Goal: Task Accomplishment & Management: Manage account settings

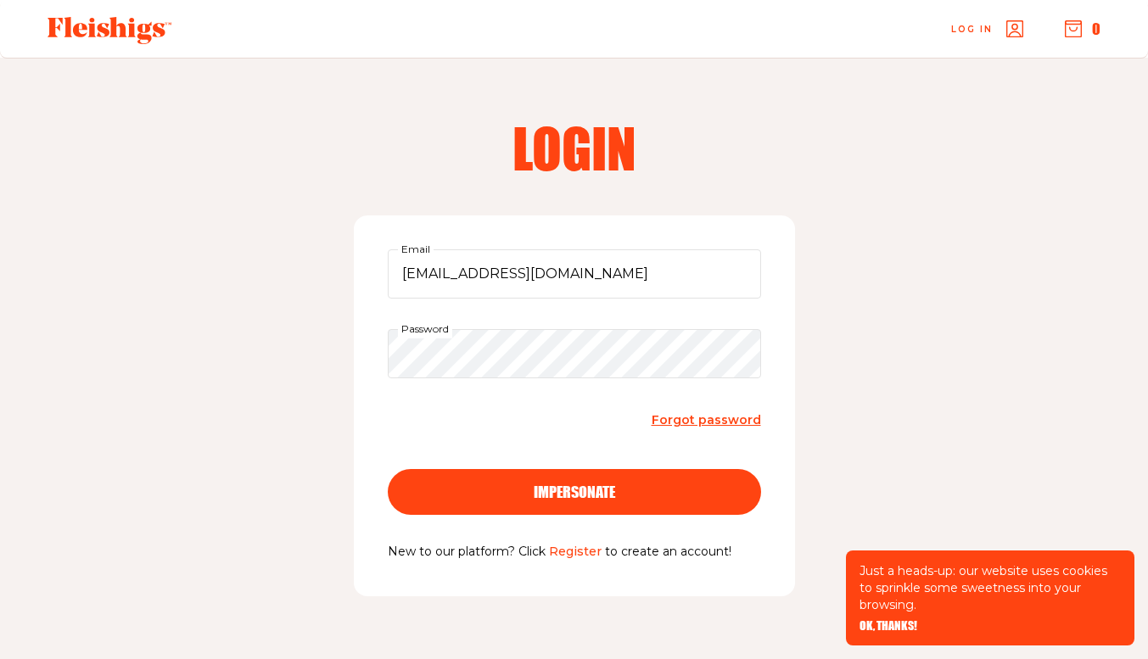
click at [602, 478] on button "impersonate" at bounding box center [574, 492] width 373 height 46
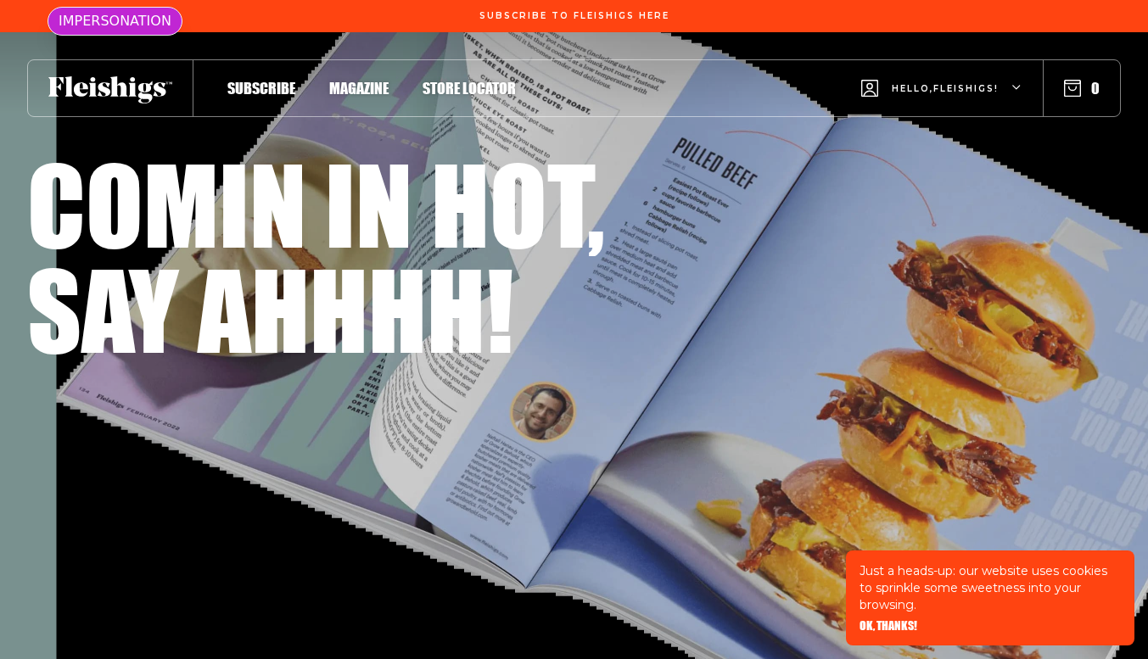
click at [987, 97] on span "Hello, Fleishigs !" at bounding box center [945, 102] width 107 height 40
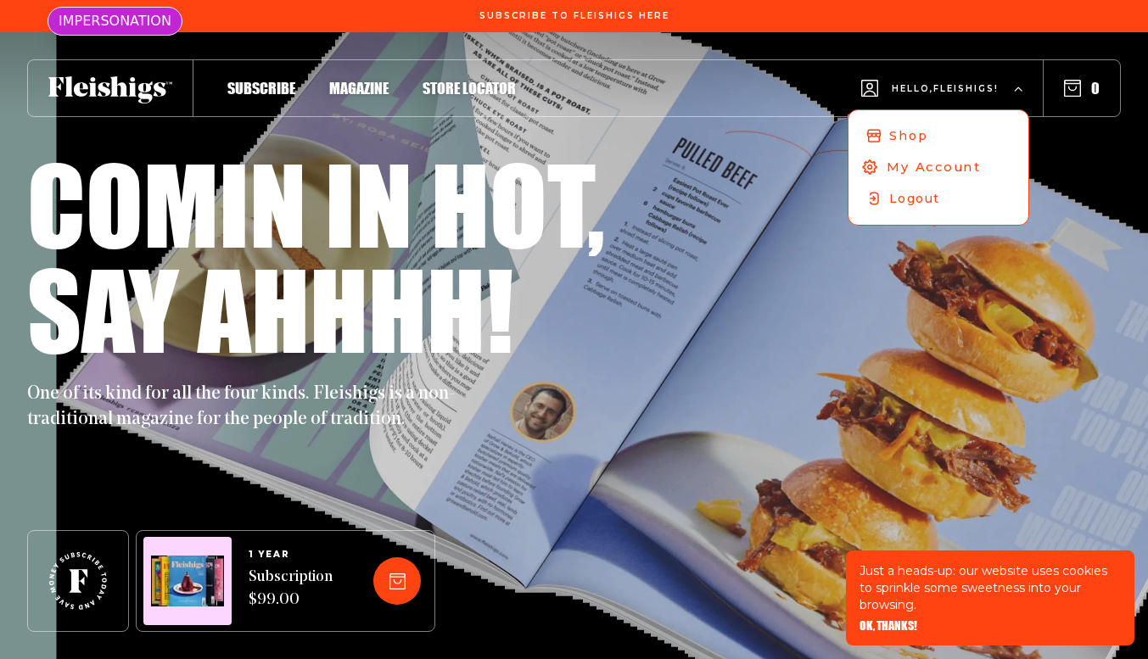
click at [964, 171] on span "My Account" at bounding box center [934, 167] width 94 height 19
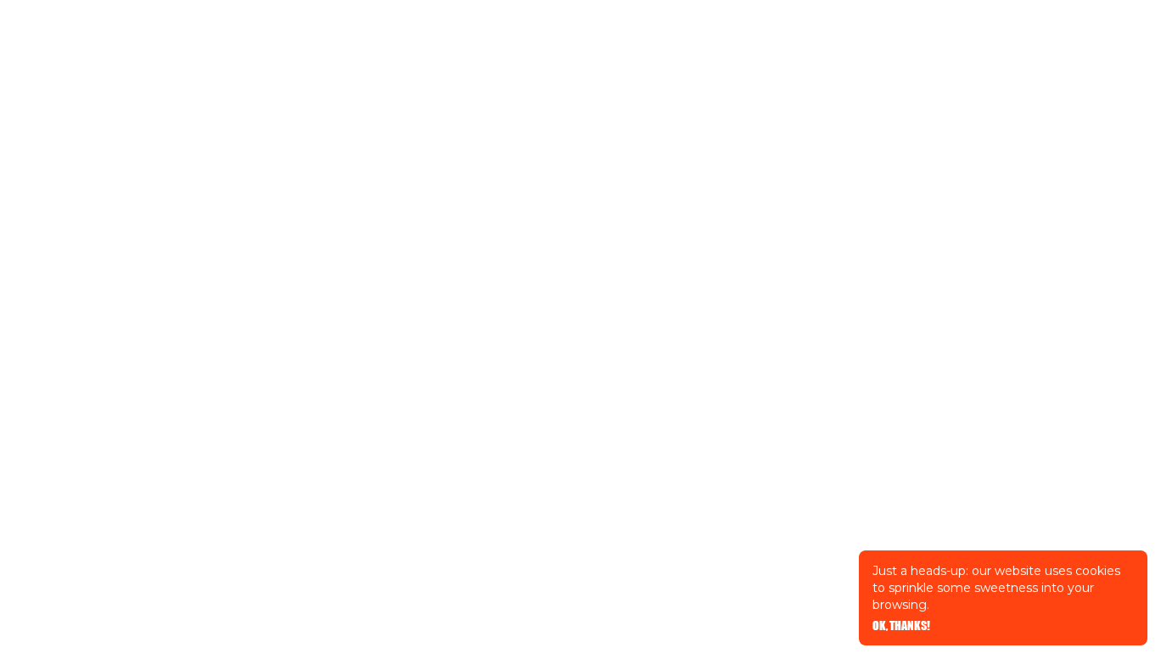
click at [895, 620] on span "OK, THANKS!" at bounding box center [902, 615] width 58 height 12
